Goal: Task Accomplishment & Management: Use online tool/utility

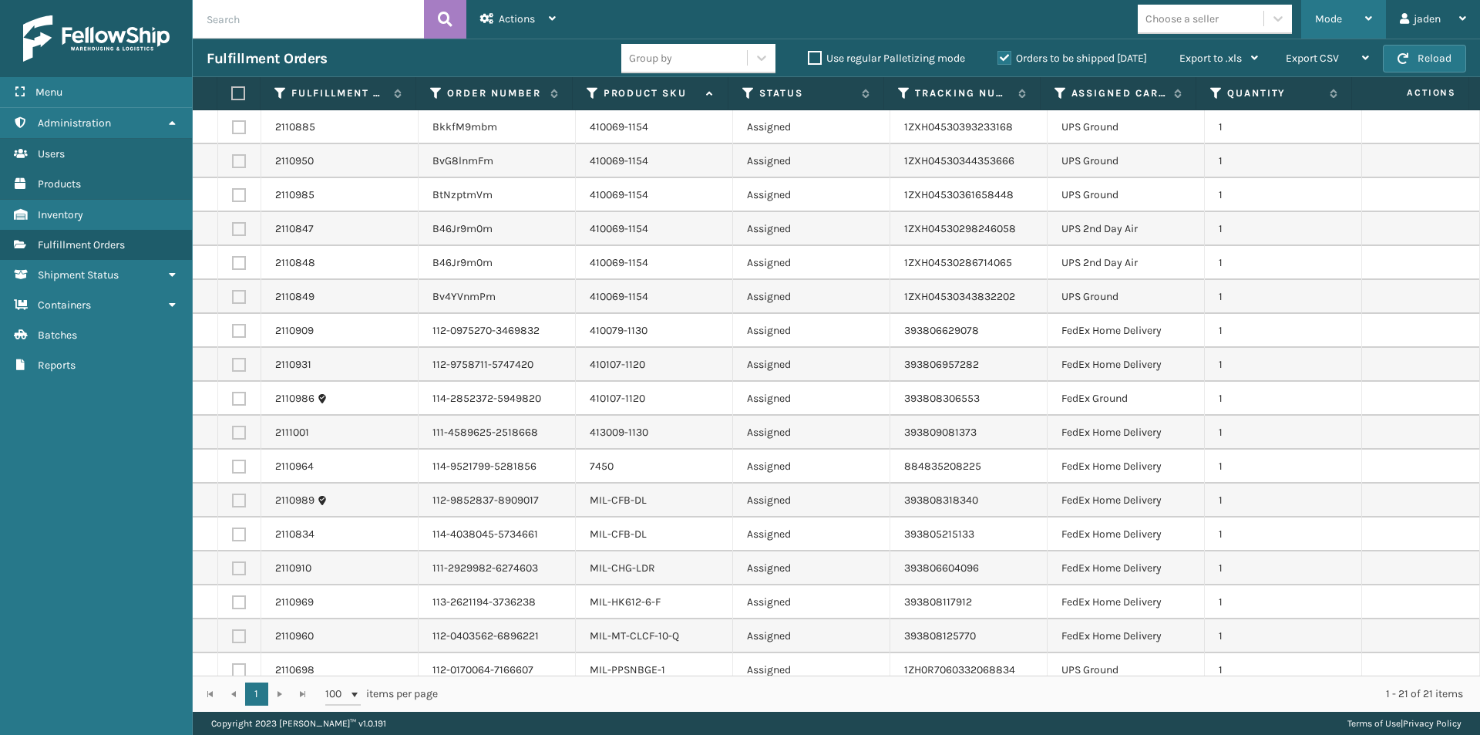
click at [1335, 11] on div "Mode" at bounding box center [1343, 19] width 57 height 39
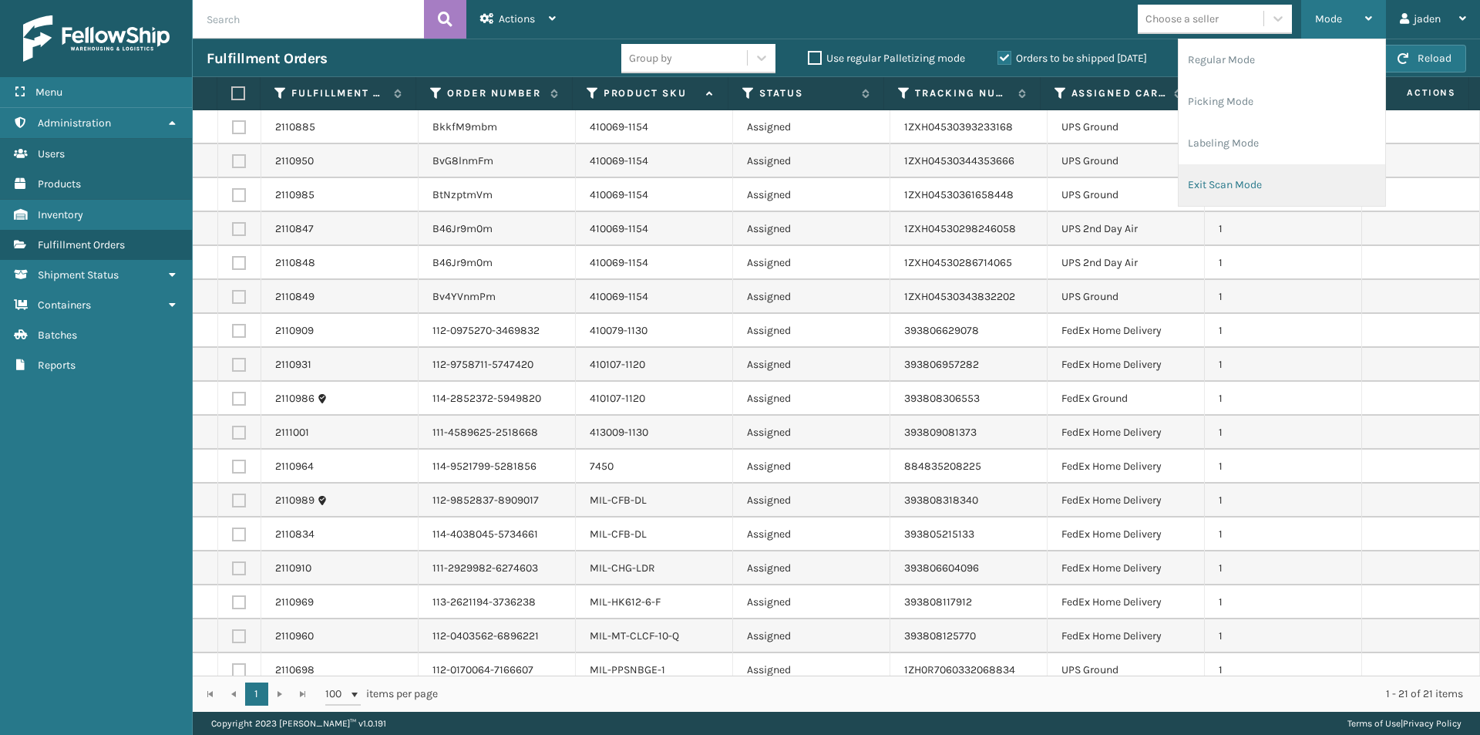
drag, startPoint x: 1274, startPoint y: 179, endPoint x: 1264, endPoint y: 179, distance: 9.3
click at [1264, 179] on li "Exit Scan Mode" at bounding box center [1282, 185] width 207 height 42
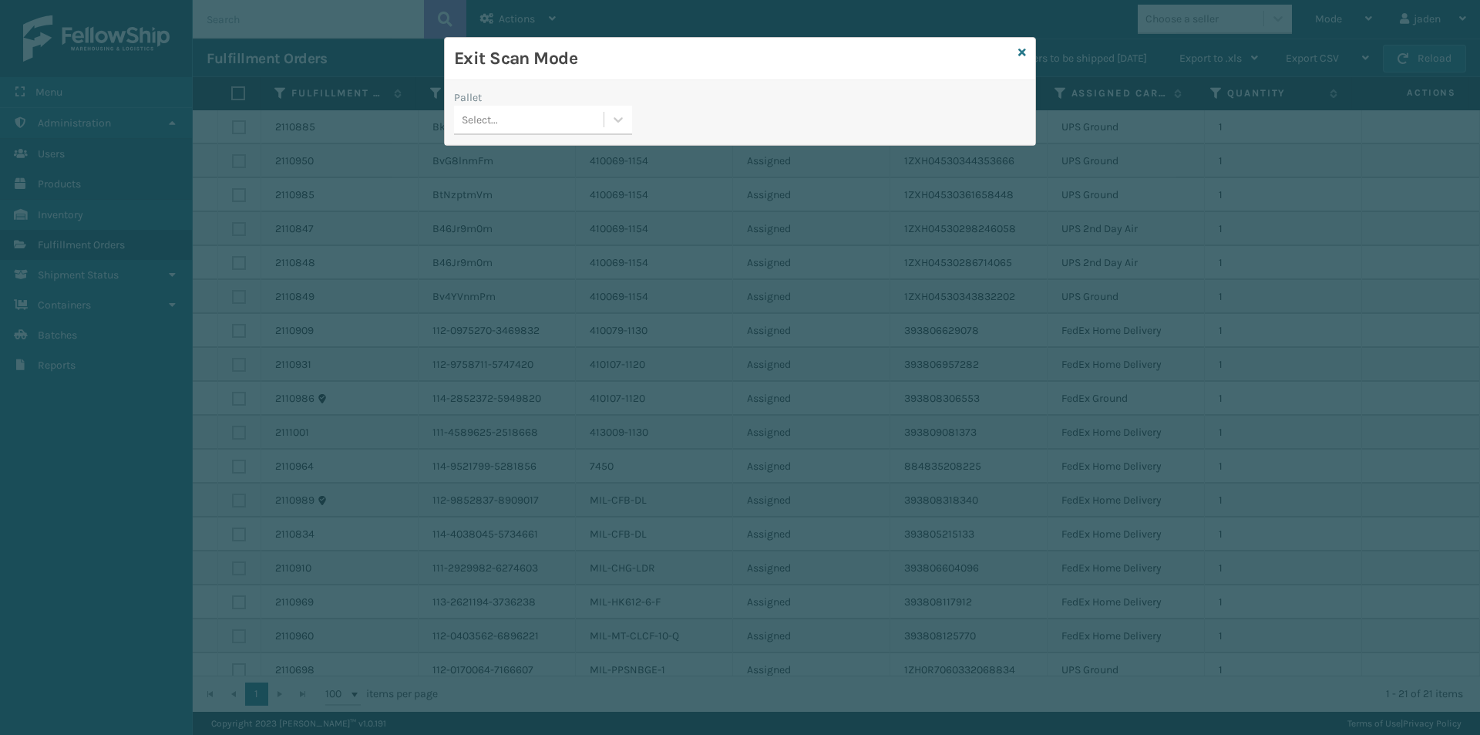
drag, startPoint x: 609, startPoint y: 118, endPoint x: 601, endPoint y: 134, distance: 18.3
click at [605, 128] on div at bounding box center [618, 120] width 28 height 28
click at [569, 167] on div "No options" at bounding box center [543, 158] width 178 height 35
click at [1022, 57] on icon at bounding box center [1023, 52] width 8 height 11
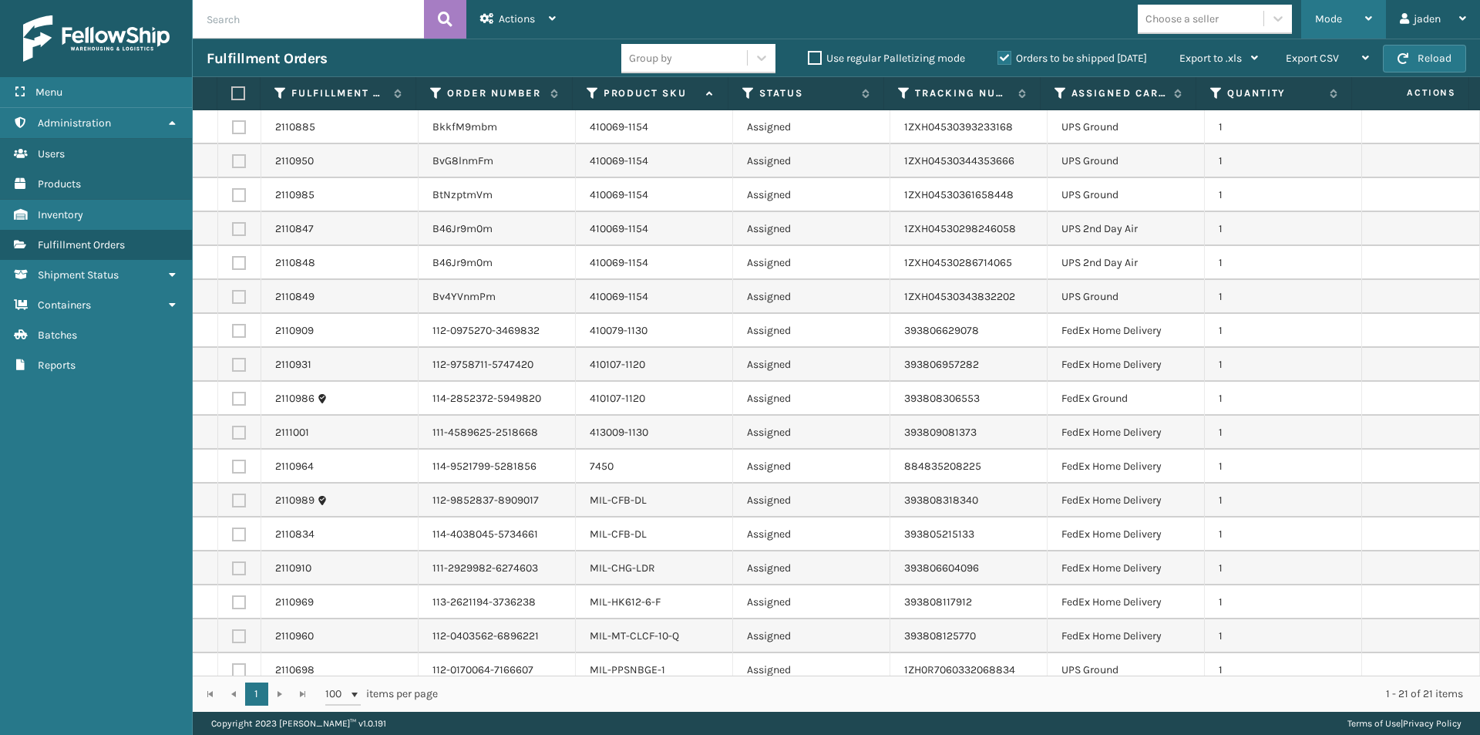
click at [1349, 7] on div "Mode" at bounding box center [1343, 19] width 57 height 39
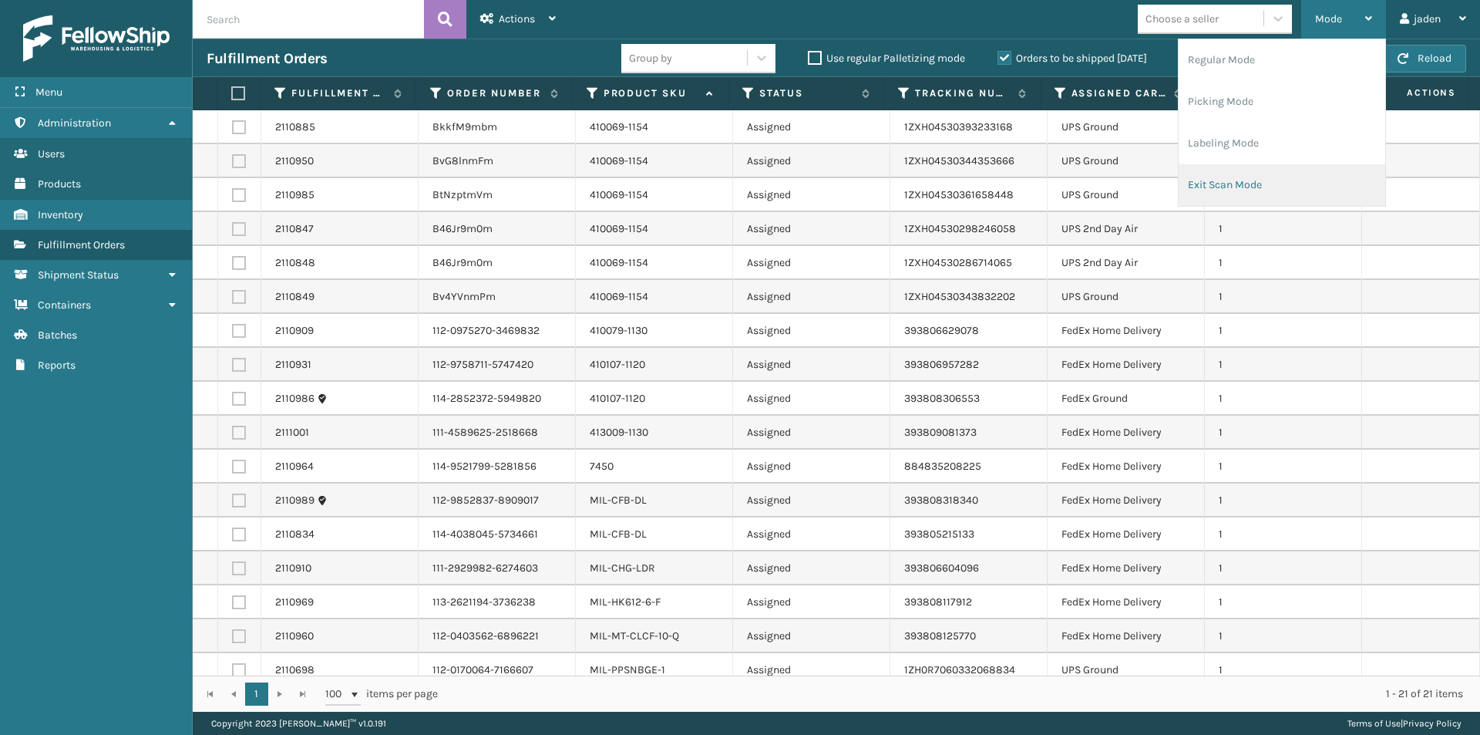
click at [1297, 187] on li "Exit Scan Mode" at bounding box center [1282, 185] width 207 height 42
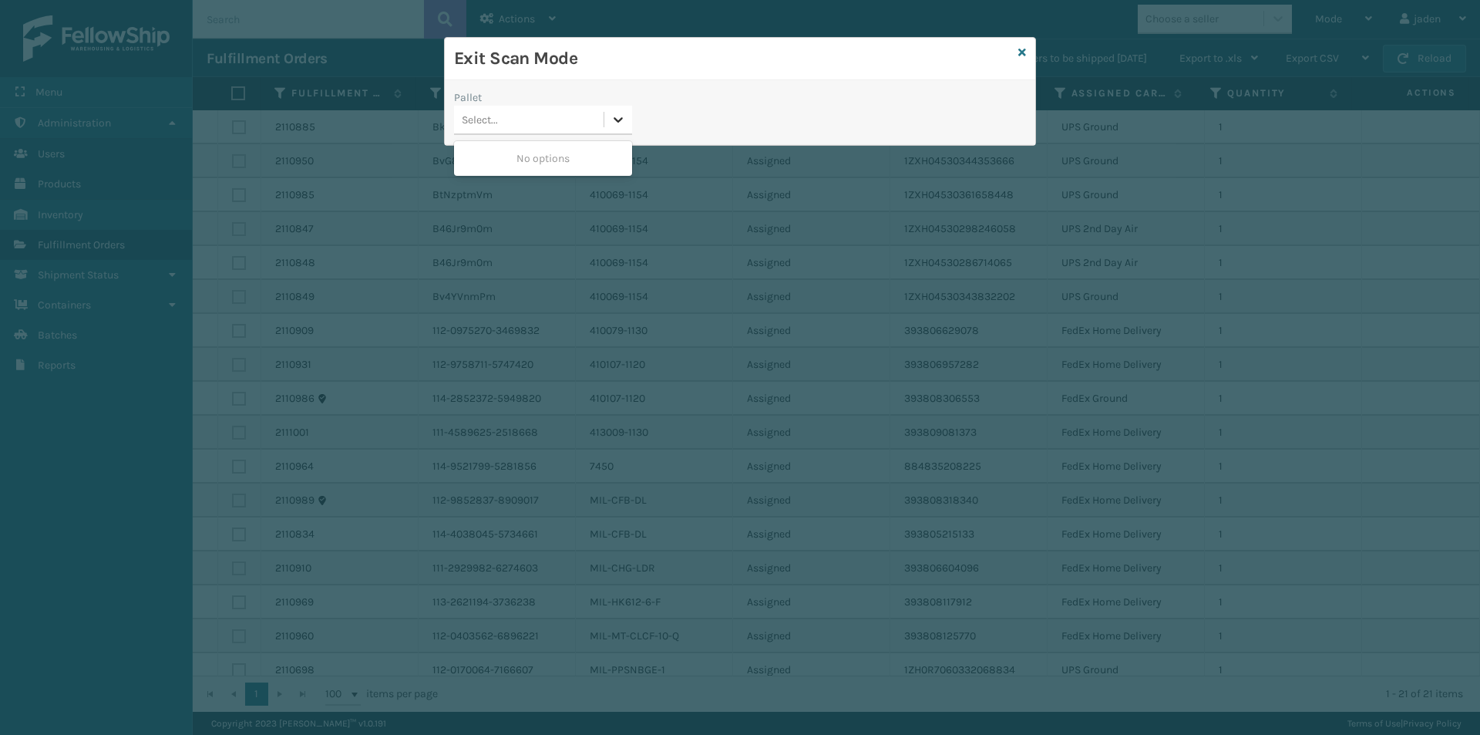
click at [610, 118] on div at bounding box center [618, 120] width 28 height 28
click at [579, 136] on div "Pallet Select..." at bounding box center [543, 116] width 197 height 55
click at [1019, 49] on icon at bounding box center [1023, 52] width 8 height 11
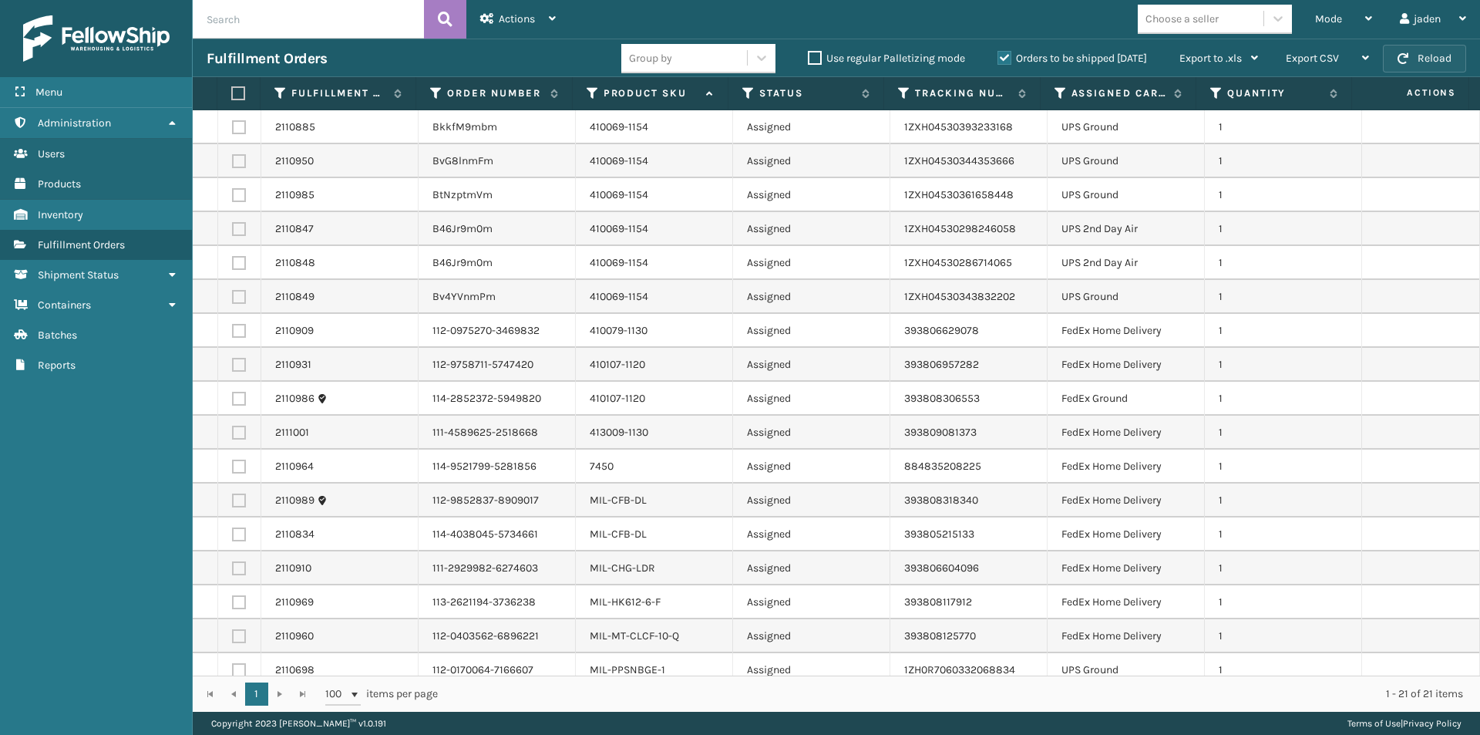
click at [1408, 54] on span "button" at bounding box center [1403, 58] width 11 height 11
click at [1420, 63] on button "Reload" at bounding box center [1424, 59] width 83 height 28
click at [1409, 56] on button "Reload" at bounding box center [1424, 59] width 83 height 28
click at [1416, 60] on button "Reload" at bounding box center [1424, 59] width 83 height 28
click at [1420, 52] on button "Reload" at bounding box center [1424, 59] width 83 height 28
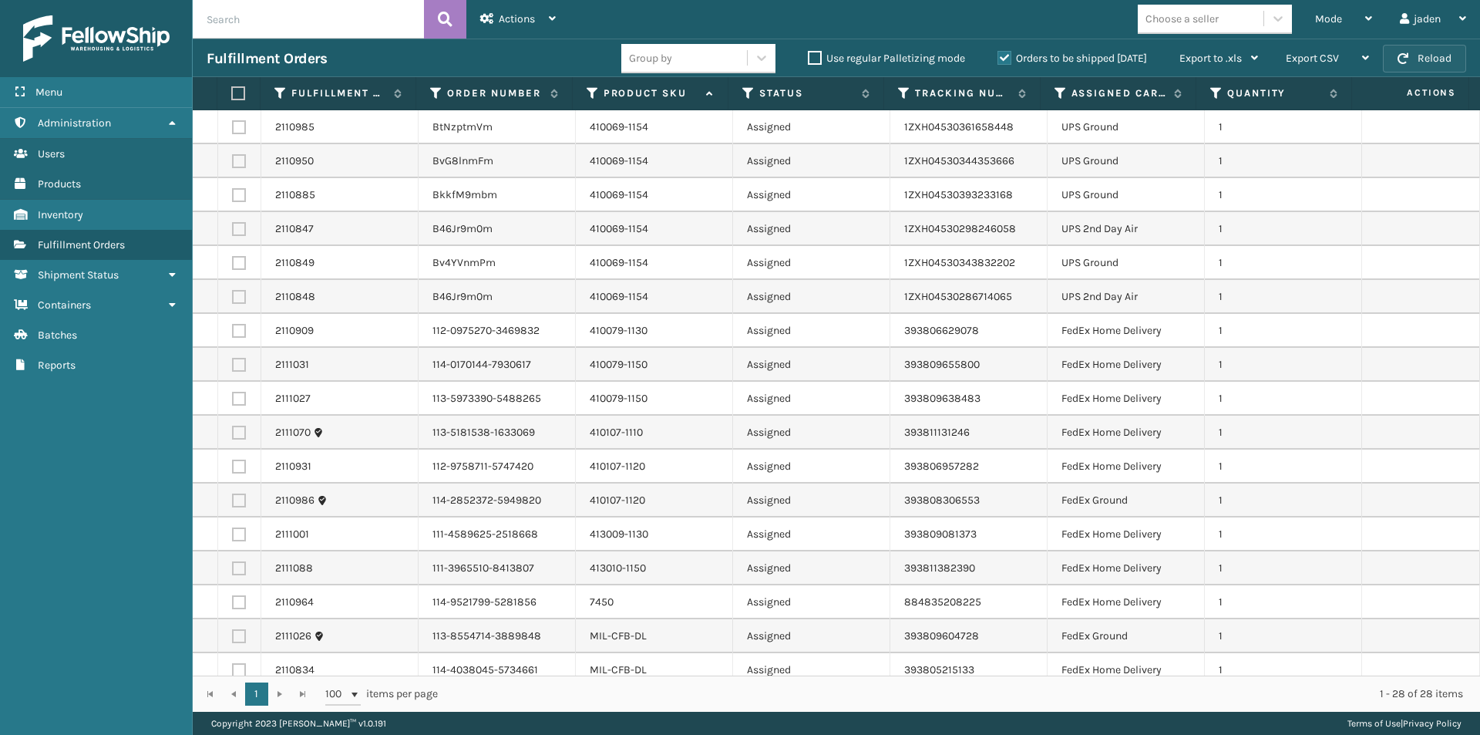
click at [1405, 54] on span "button" at bounding box center [1403, 58] width 11 height 11
click at [1343, 15] on div "Mode" at bounding box center [1343, 19] width 57 height 39
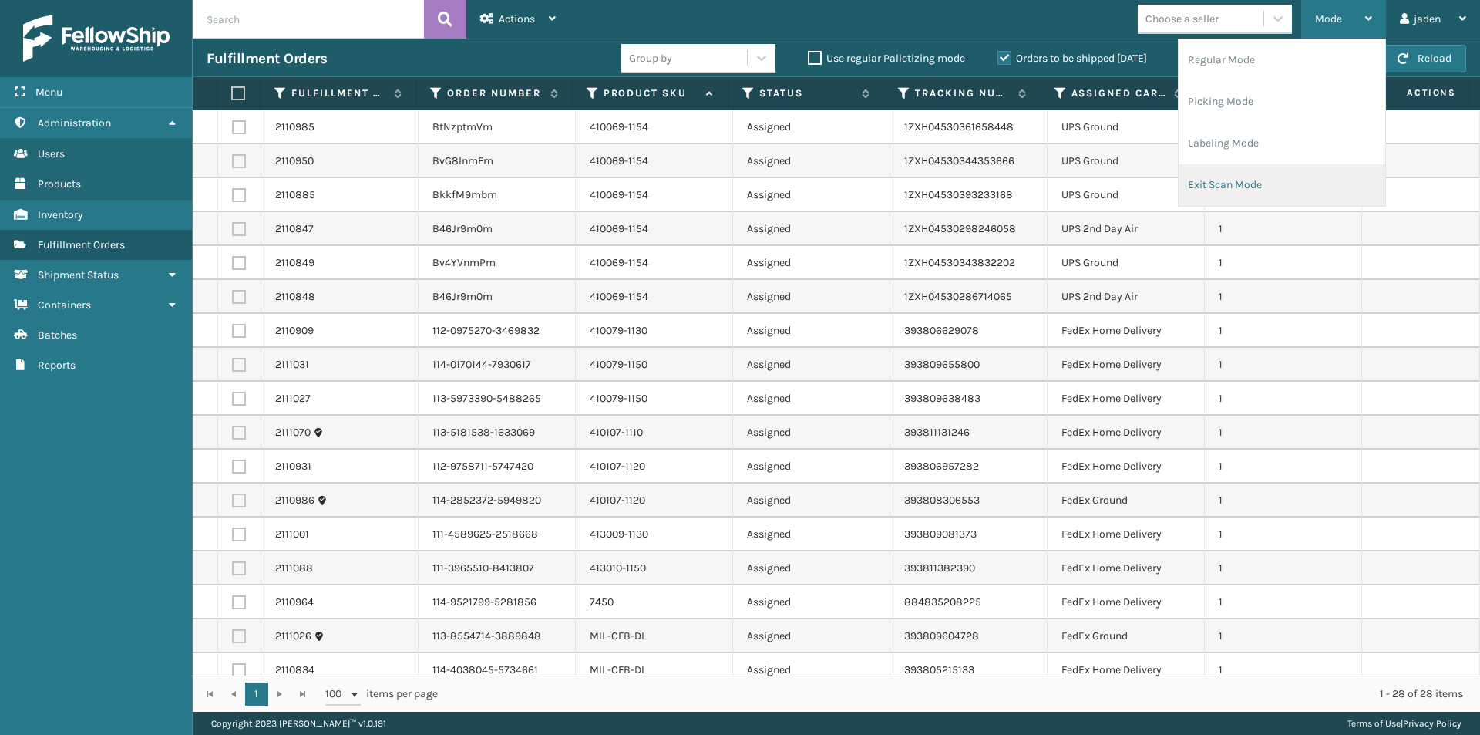
click at [1308, 177] on li "Exit Scan Mode" at bounding box center [1282, 185] width 207 height 42
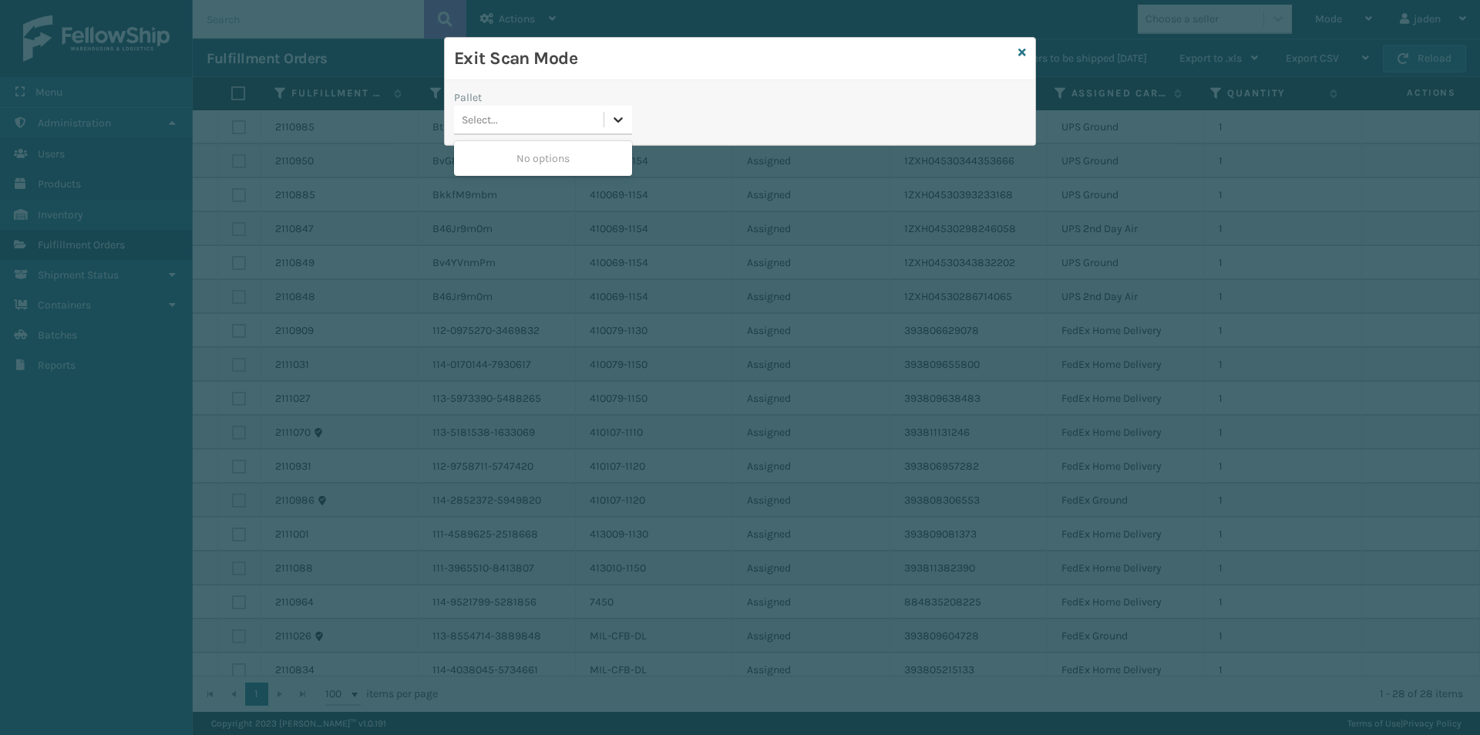
click at [617, 131] on div at bounding box center [618, 120] width 28 height 28
click at [524, 165] on div "No options" at bounding box center [543, 158] width 178 height 29
drag, startPoint x: 776, startPoint y: 40, endPoint x: 760, endPoint y: 39, distance: 16.2
drag, startPoint x: 760, startPoint y: 39, endPoint x: 618, endPoint y: 72, distance: 145.7
click at [612, 52] on h3 "Exit Scan Mode" at bounding box center [733, 58] width 558 height 23
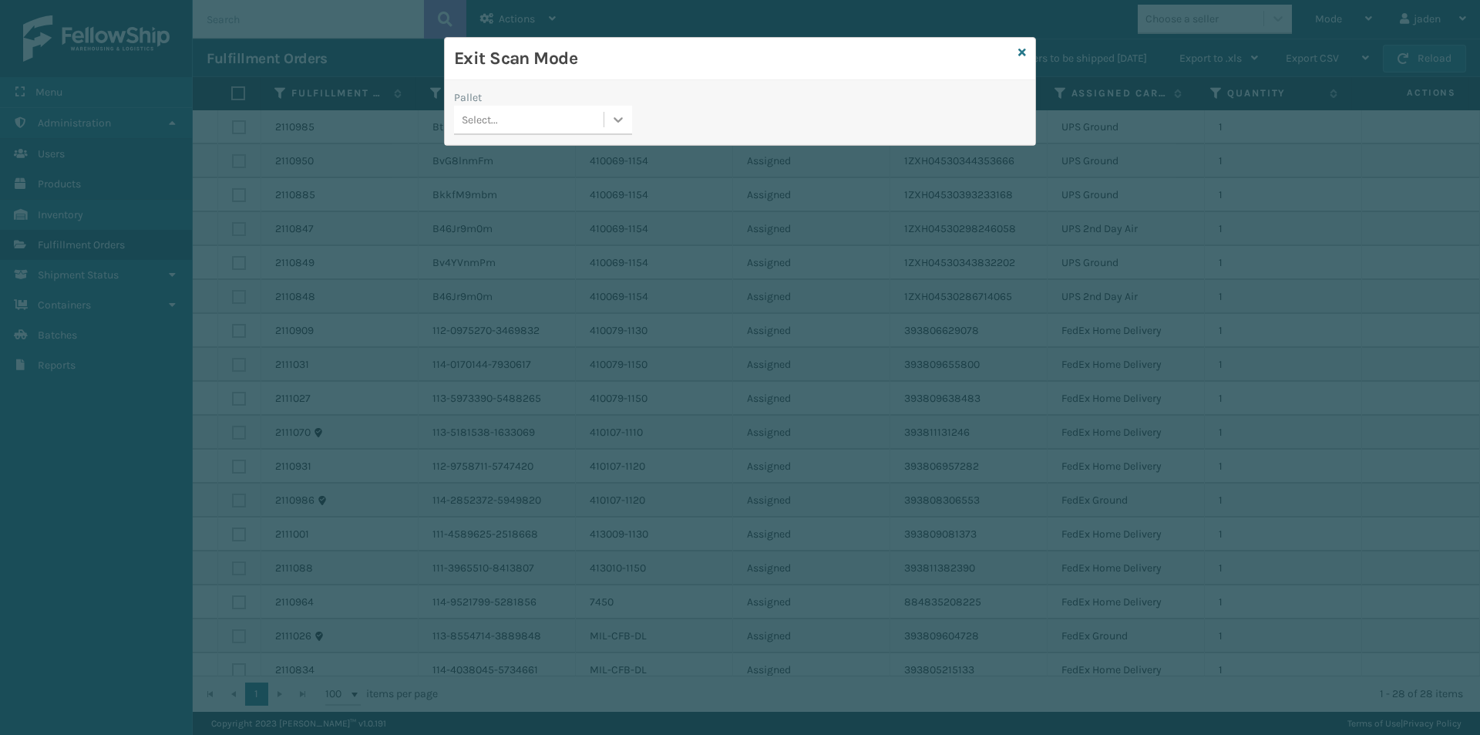
click at [631, 122] on div at bounding box center [618, 120] width 28 height 28
click at [580, 144] on div "No options" at bounding box center [543, 158] width 178 height 29
click at [1022, 52] on icon at bounding box center [1023, 52] width 8 height 11
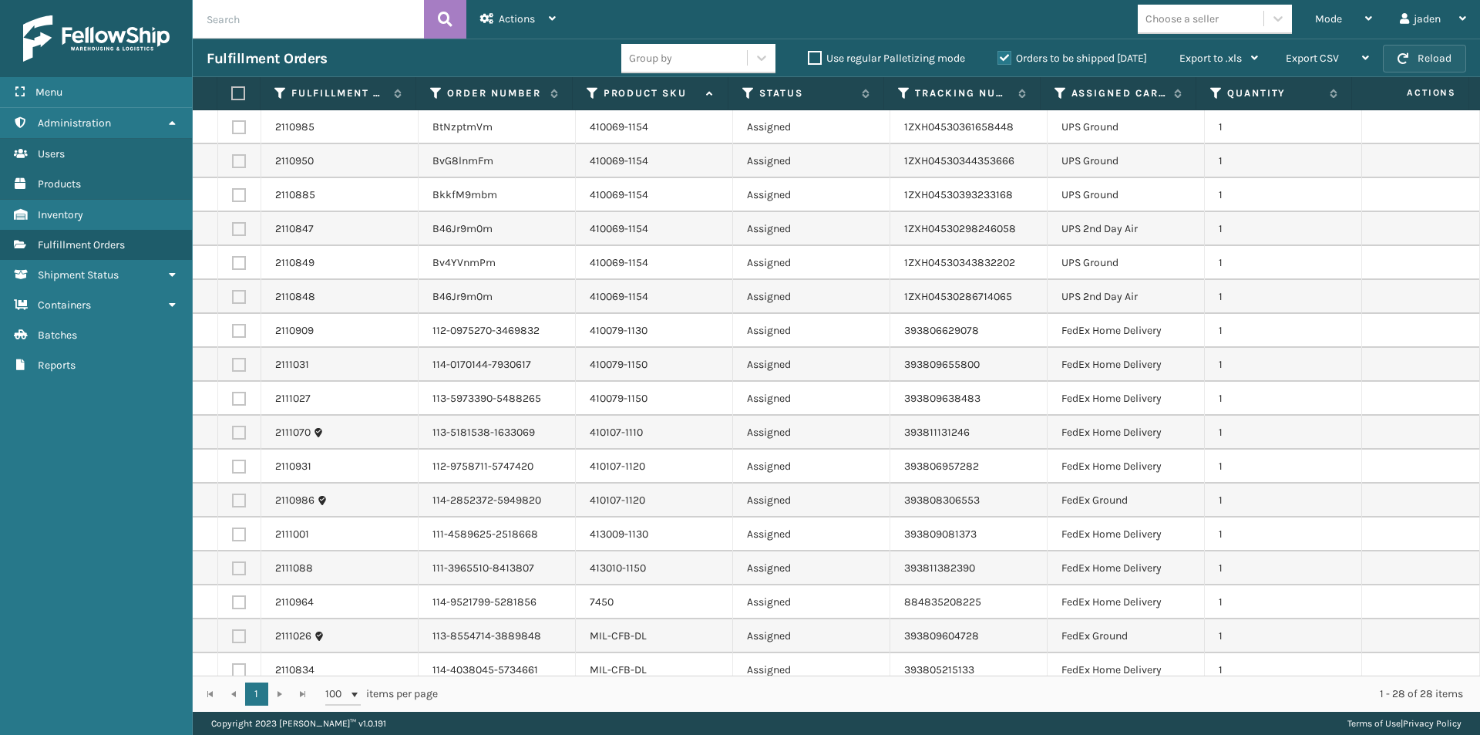
click at [1412, 54] on button "Reload" at bounding box center [1424, 59] width 83 height 28
click at [1362, 19] on div "Mode" at bounding box center [1343, 19] width 57 height 39
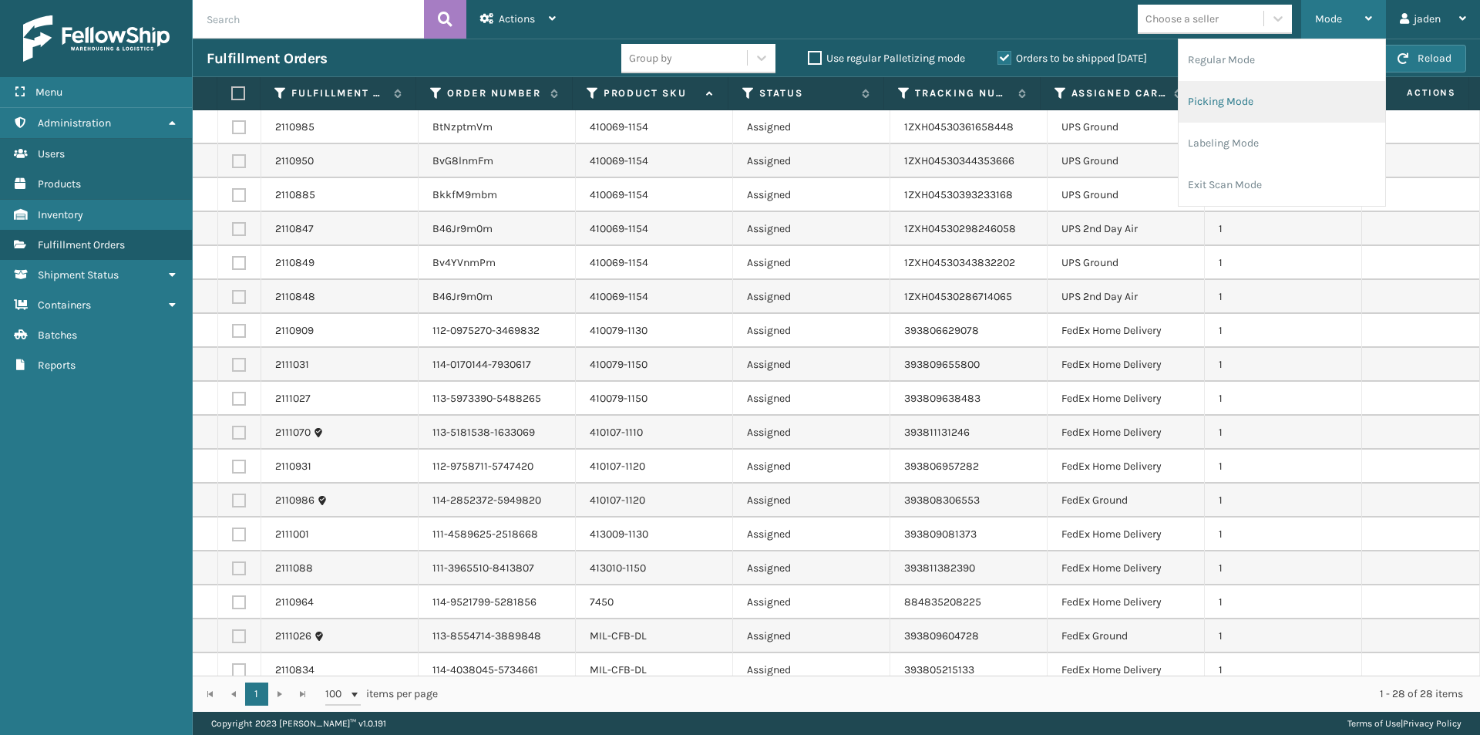
click at [1280, 107] on li "Picking Mode" at bounding box center [1282, 102] width 207 height 42
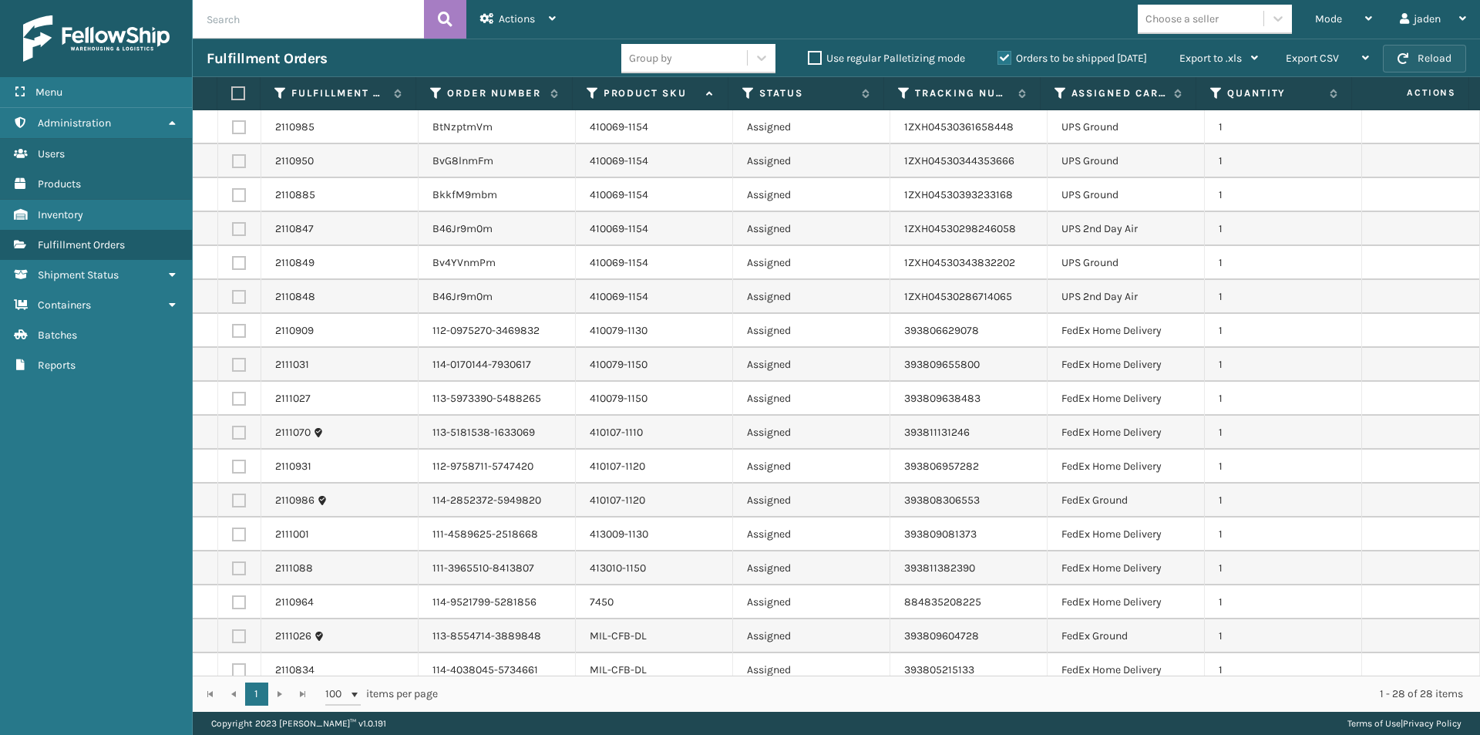
click at [1453, 59] on button "Reload" at bounding box center [1424, 59] width 83 height 28
click at [1339, 19] on span "Mode" at bounding box center [1328, 18] width 27 height 13
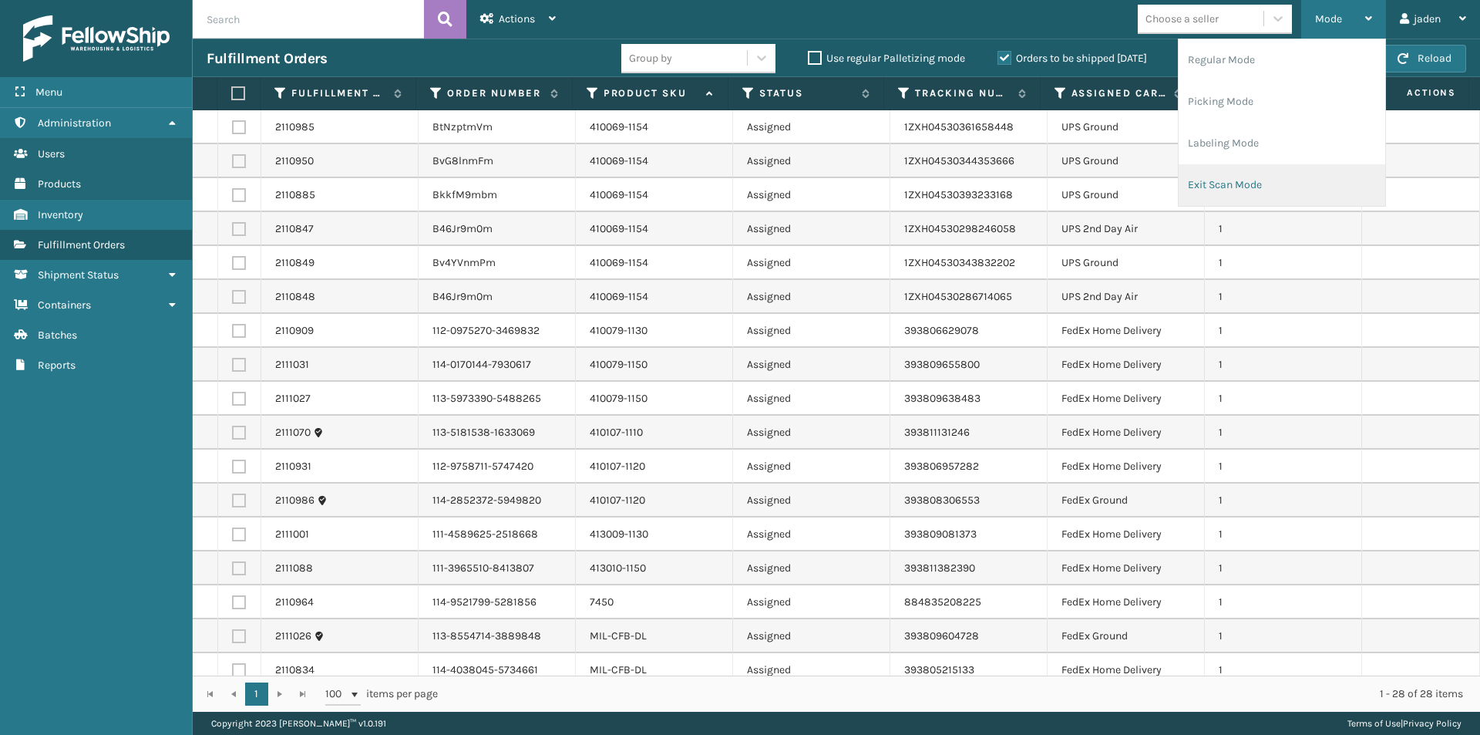
click at [1245, 178] on li "Exit Scan Mode" at bounding box center [1282, 185] width 207 height 42
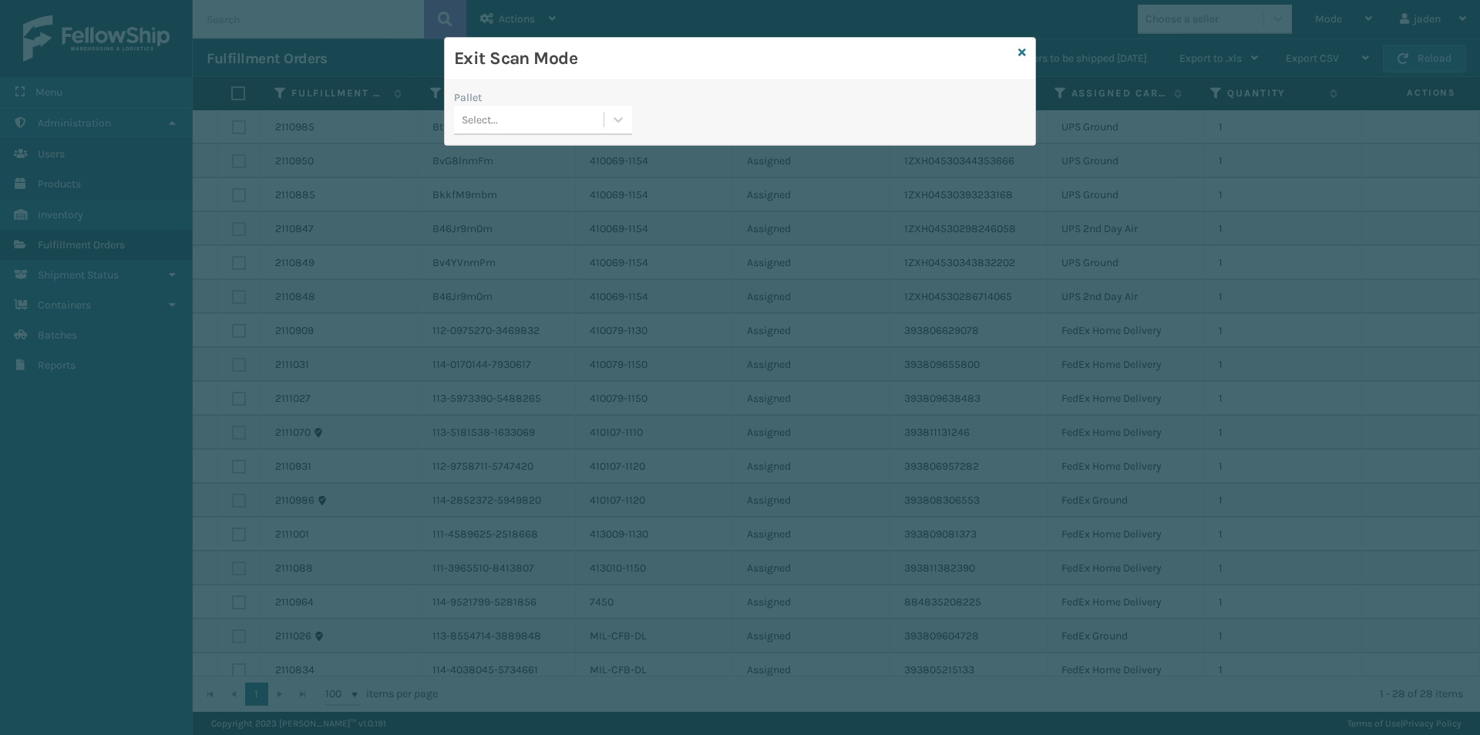
click at [625, 134] on div "Select..." at bounding box center [543, 120] width 178 height 29
click at [588, 150] on div "No options" at bounding box center [543, 158] width 178 height 29
click at [1021, 50] on icon at bounding box center [1023, 52] width 8 height 11
